Goal: Obtain resource: Download file/media

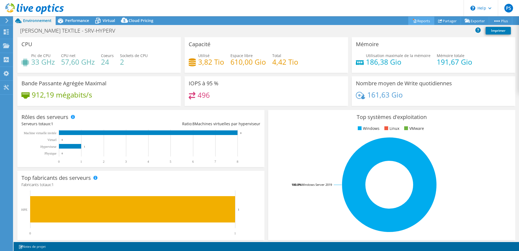
click at [416, 21] on link "Reports" at bounding box center [421, 21] width 26 height 8
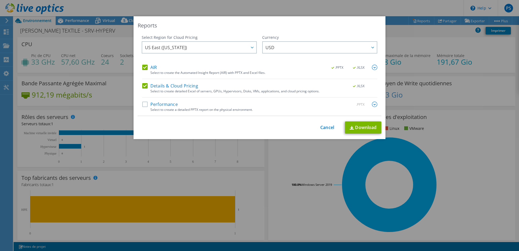
click at [162, 109] on div "Select to create a detailed PPTX report on the physical environment." at bounding box center [263, 110] width 227 height 4
click at [145, 104] on label "Performance" at bounding box center [160, 103] width 36 height 5
click at [0, 0] on input "Performance" at bounding box center [0, 0] width 0 height 0
click at [251, 48] on icon at bounding box center [252, 48] width 3 height 2
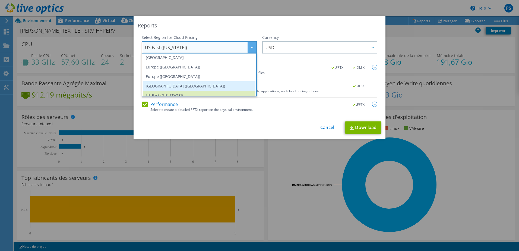
scroll to position [58, 0]
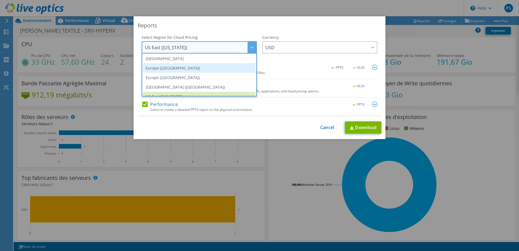
click at [170, 71] on li "Europe ([GEOGRAPHIC_DATA])" at bounding box center [199, 67] width 112 height 9
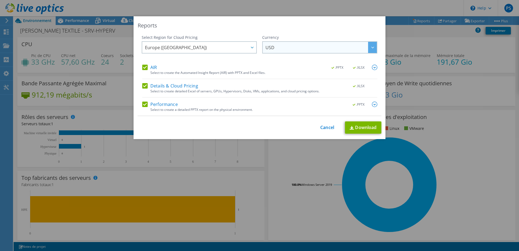
click at [369, 50] on div at bounding box center [372, 47] width 9 height 11
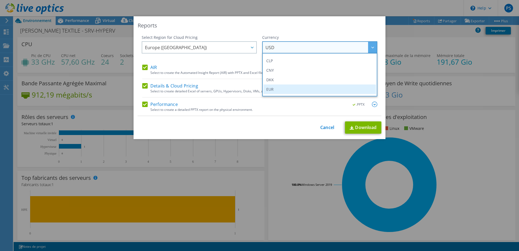
scroll to position [54, 0]
click at [293, 80] on li "EUR" at bounding box center [320, 80] width 112 height 9
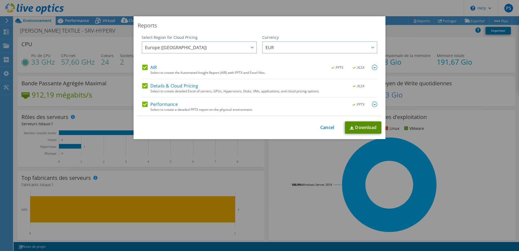
click at [359, 129] on link "Download" at bounding box center [363, 127] width 36 height 12
drag, startPoint x: 326, startPoint y: 129, endPoint x: 351, endPoint y: 115, distance: 28.3
click at [326, 129] on link "Cancel" at bounding box center [327, 127] width 14 height 5
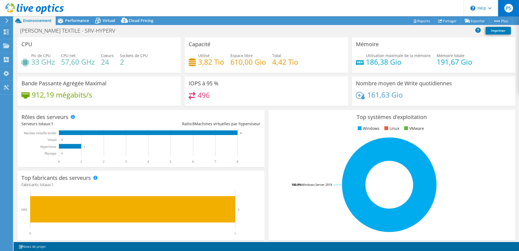
click at [511, 7] on span "PS" at bounding box center [508, 8] width 9 height 9
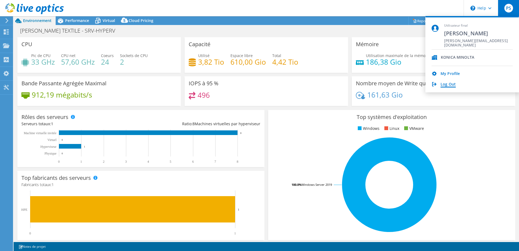
click at [449, 85] on link "Log Out" at bounding box center [447, 84] width 15 height 5
